Goal: Transaction & Acquisition: Purchase product/service

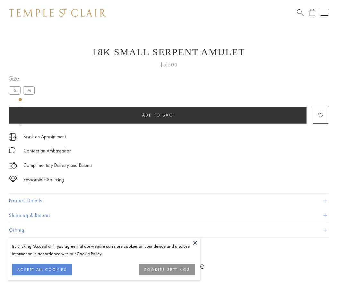
scroll to position [1, 0]
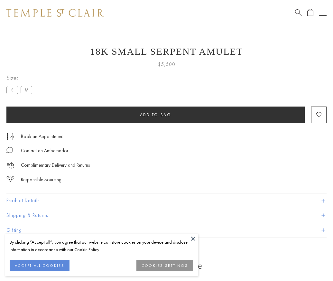
click at [155, 114] on span "Add to bag" at bounding box center [155, 114] width 31 height 5
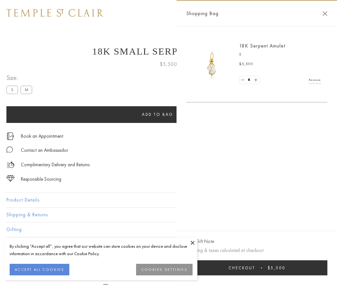
click at [257, 268] on button "Checkout $5,500" at bounding box center [256, 268] width 141 height 15
